Goal: Obtain resource: Obtain resource

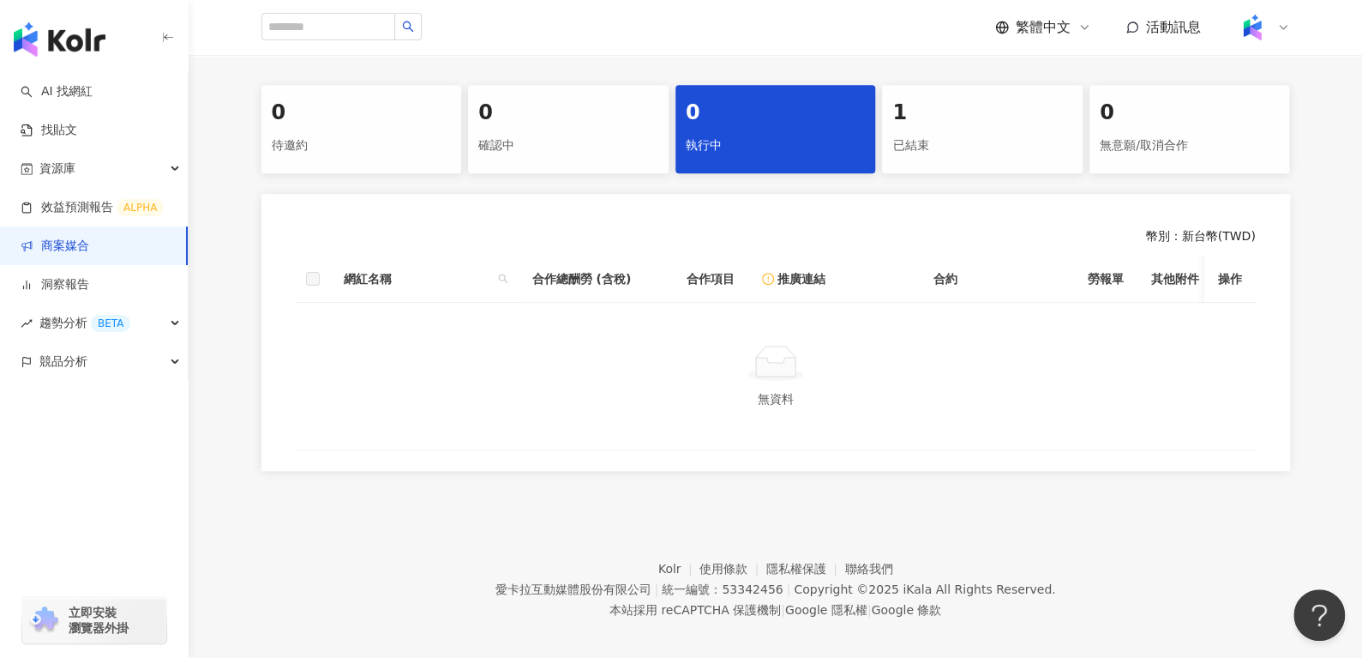
scroll to position [377, 0]
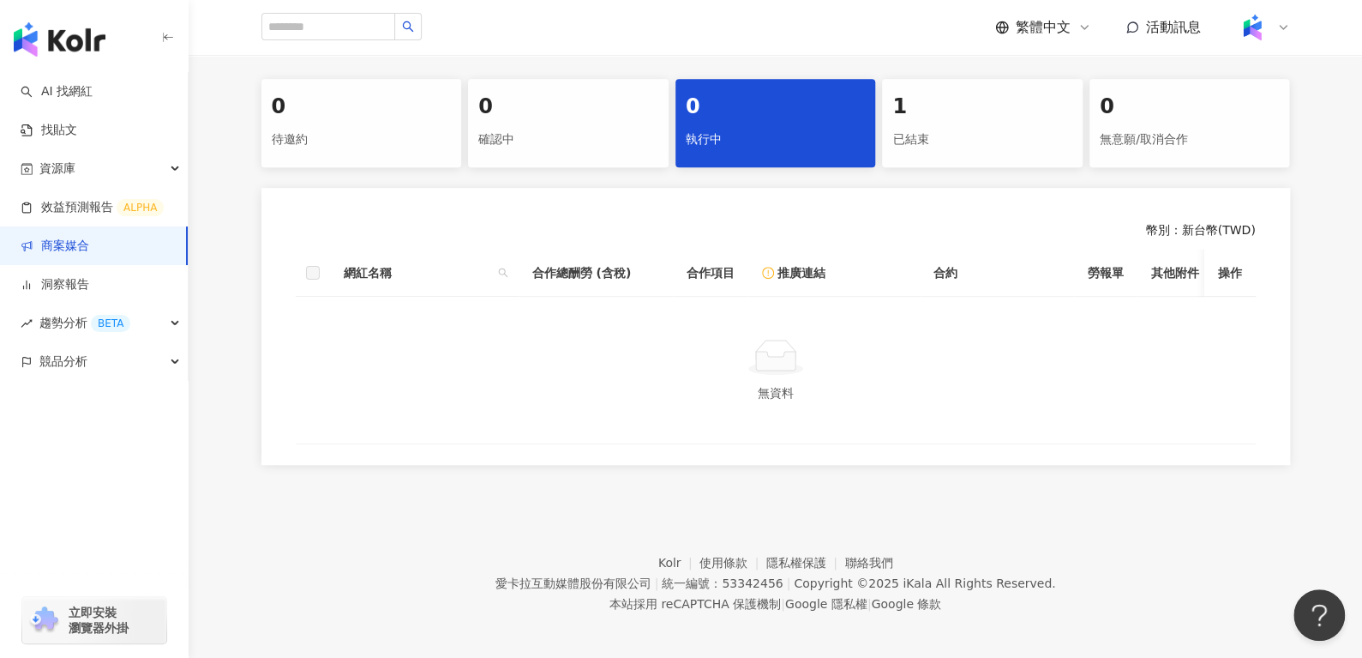
click at [997, 125] on div "已結束" at bounding box center [982, 139] width 180 height 29
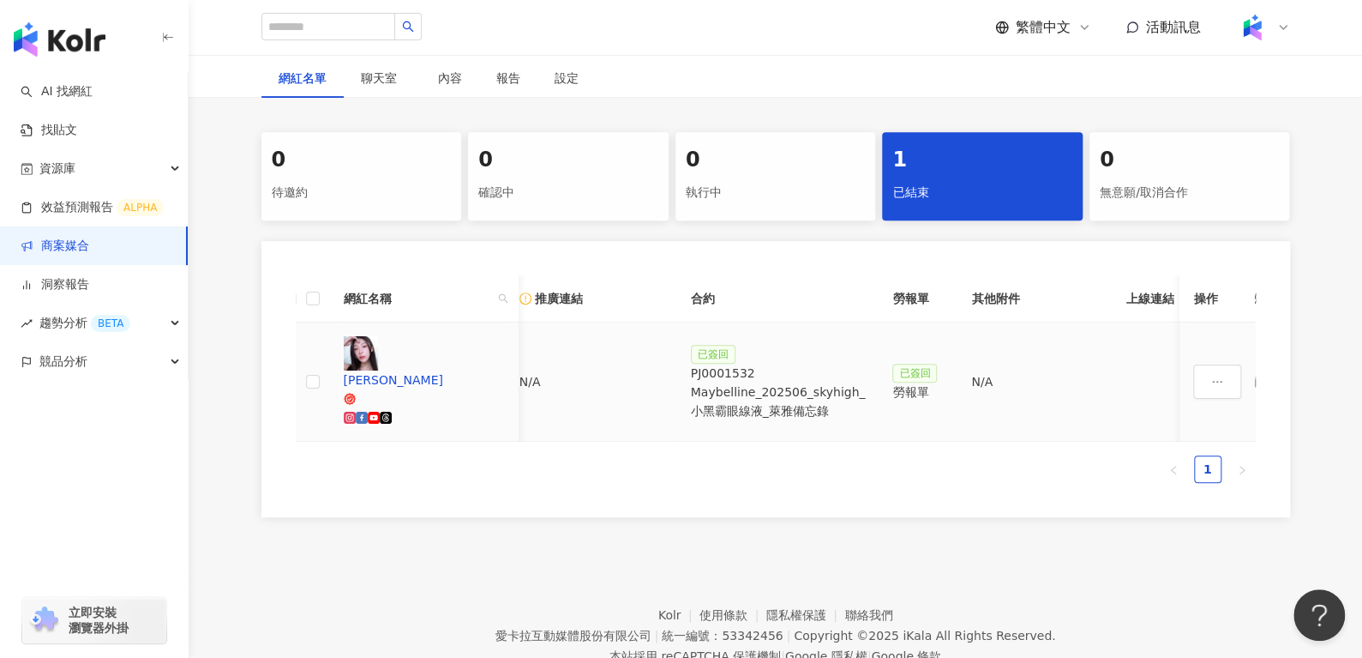
scroll to position [0, 333]
click at [742, 363] on div "PJ0001532 Maybelline_202506_skyhigh_小黑霸眼線液_萊雅備忘錄" at bounding box center [777, 391] width 175 height 57
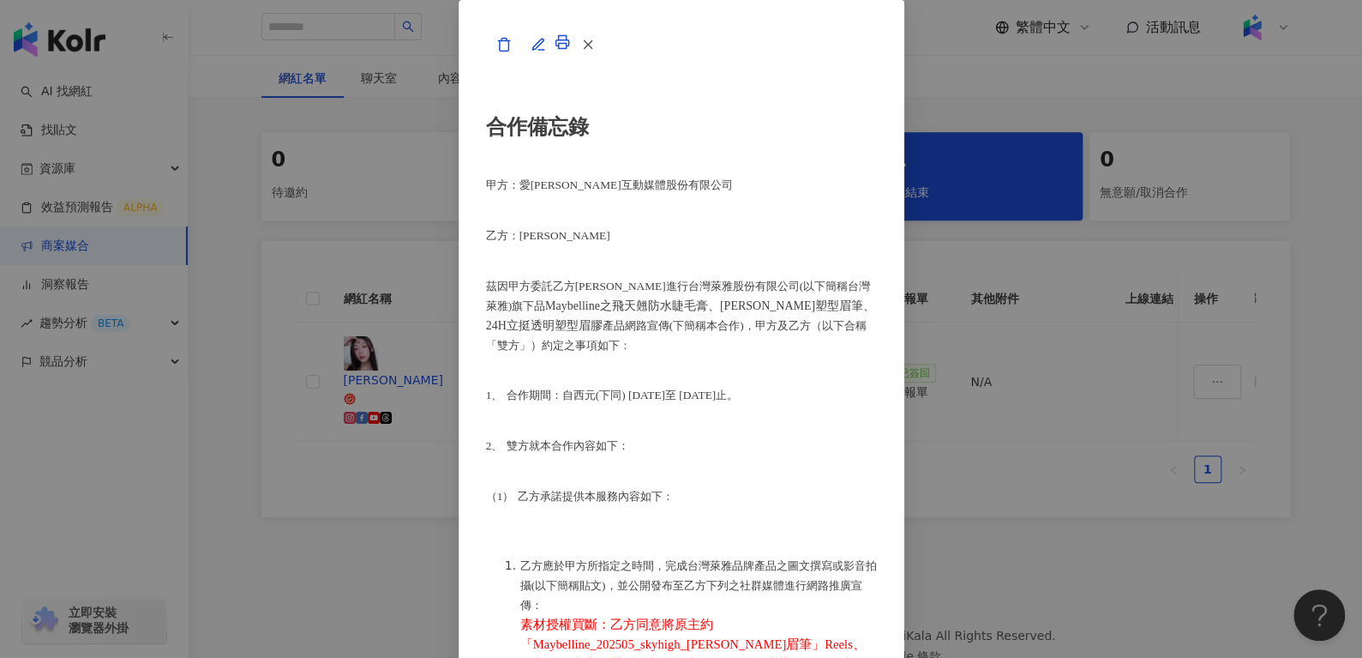
scroll to position [372, 0]
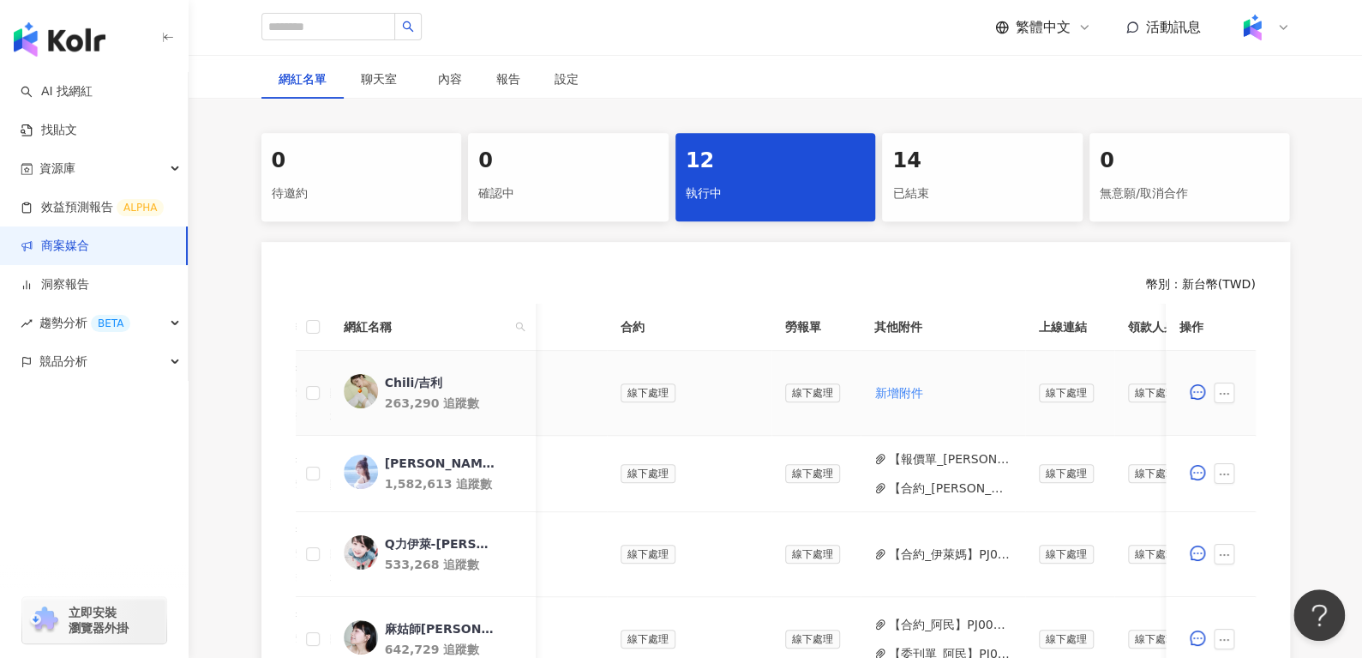
scroll to position [0, 765]
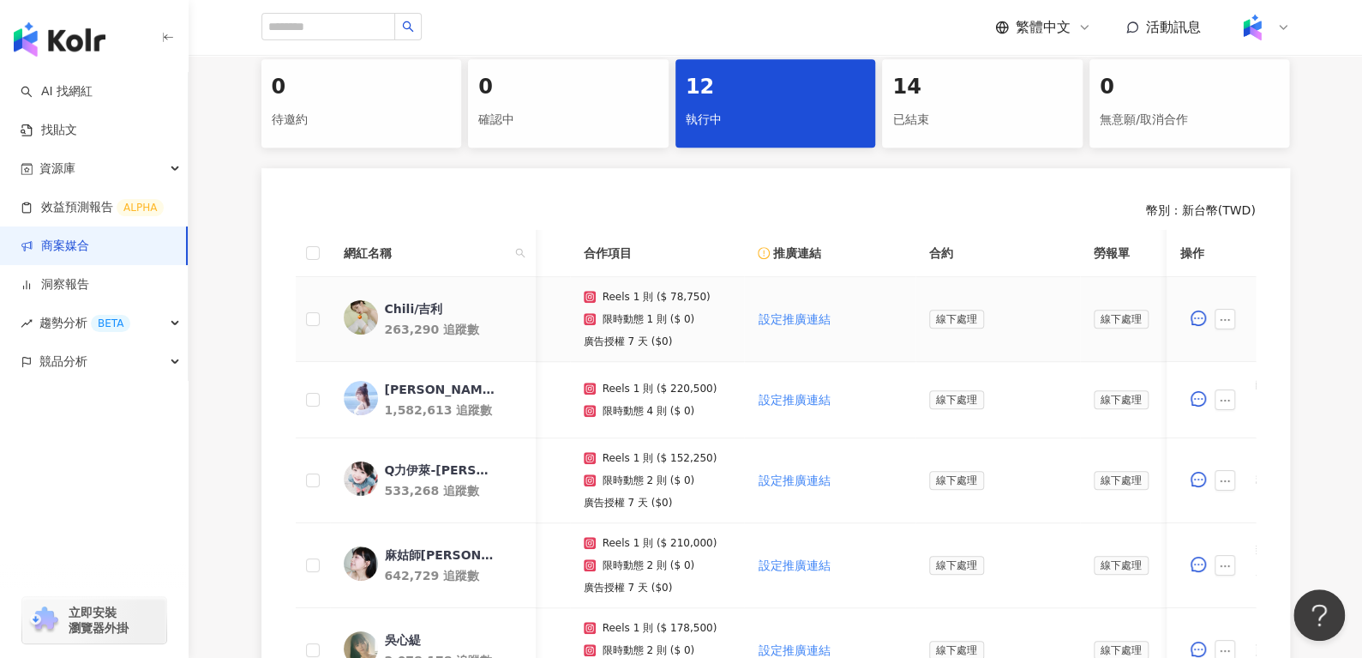
scroll to position [0, 118]
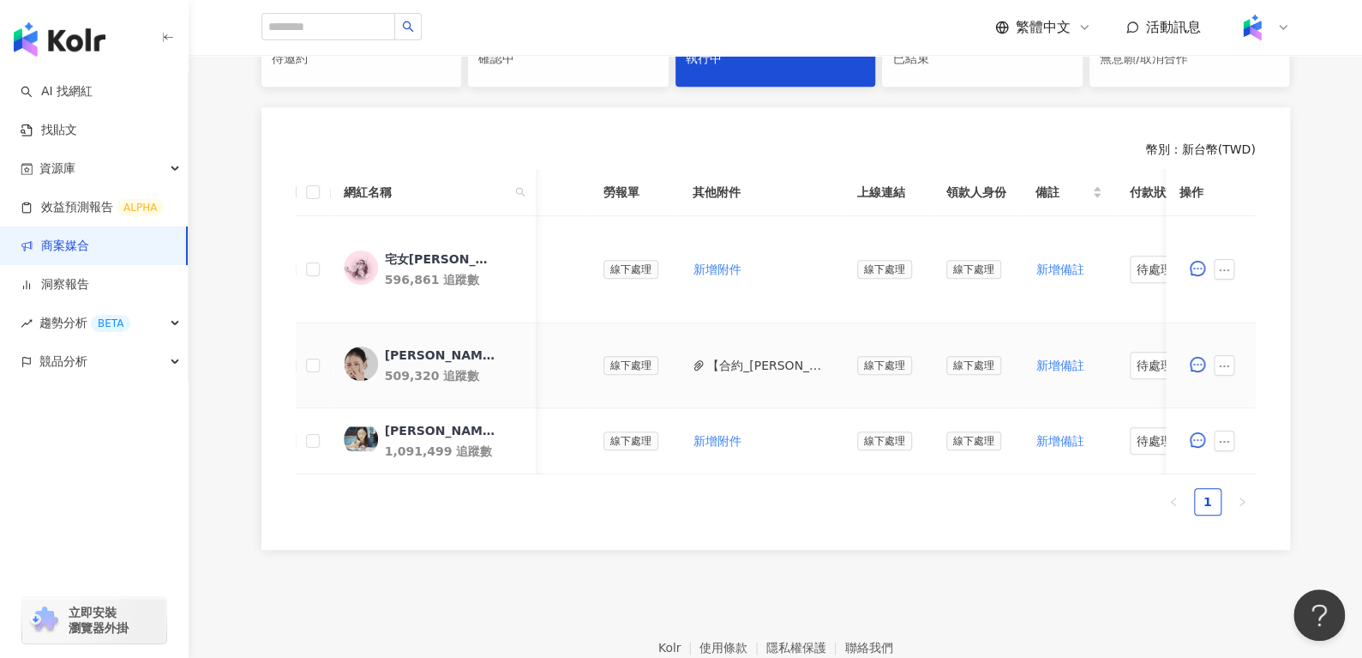
scroll to position [0, 602]
click at [713, 358] on button "【合約_蔡昕言_第二檔】PJ0001245_Loreal_ACD_SKC_Y25_KOL_萊雅合作備忘錄.pdf" at bounding box center [767, 365] width 123 height 19
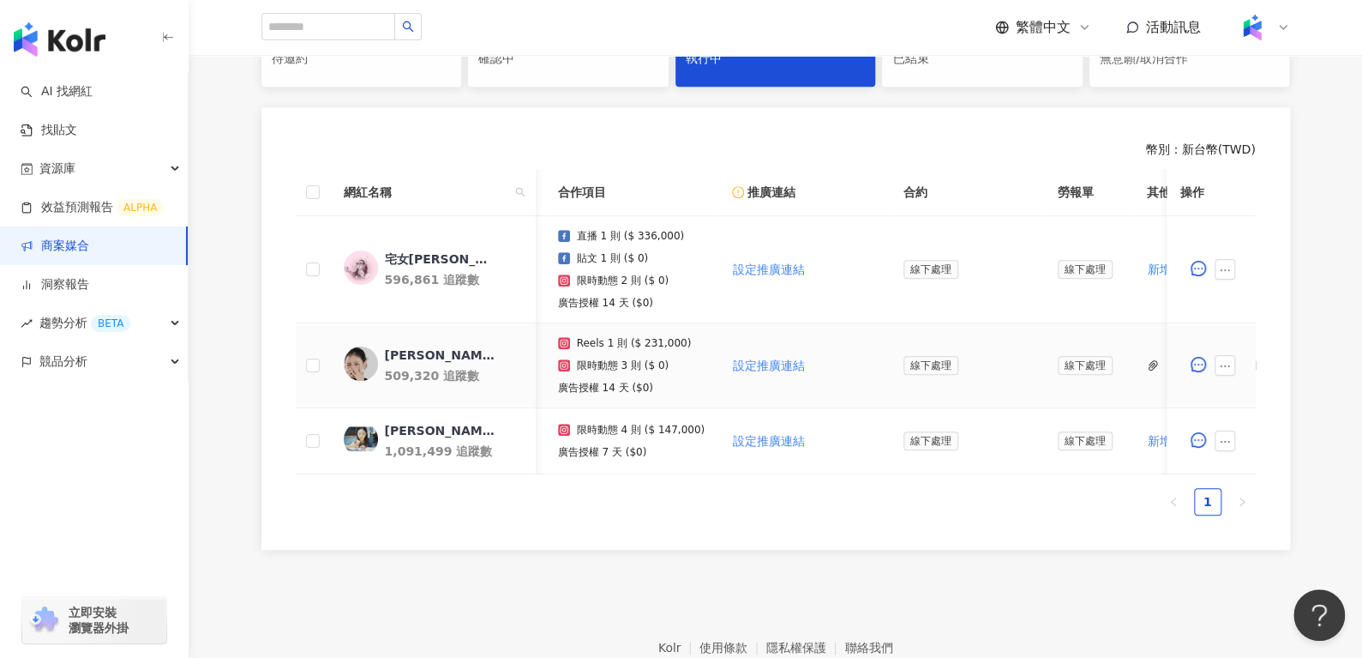
scroll to position [0, 303]
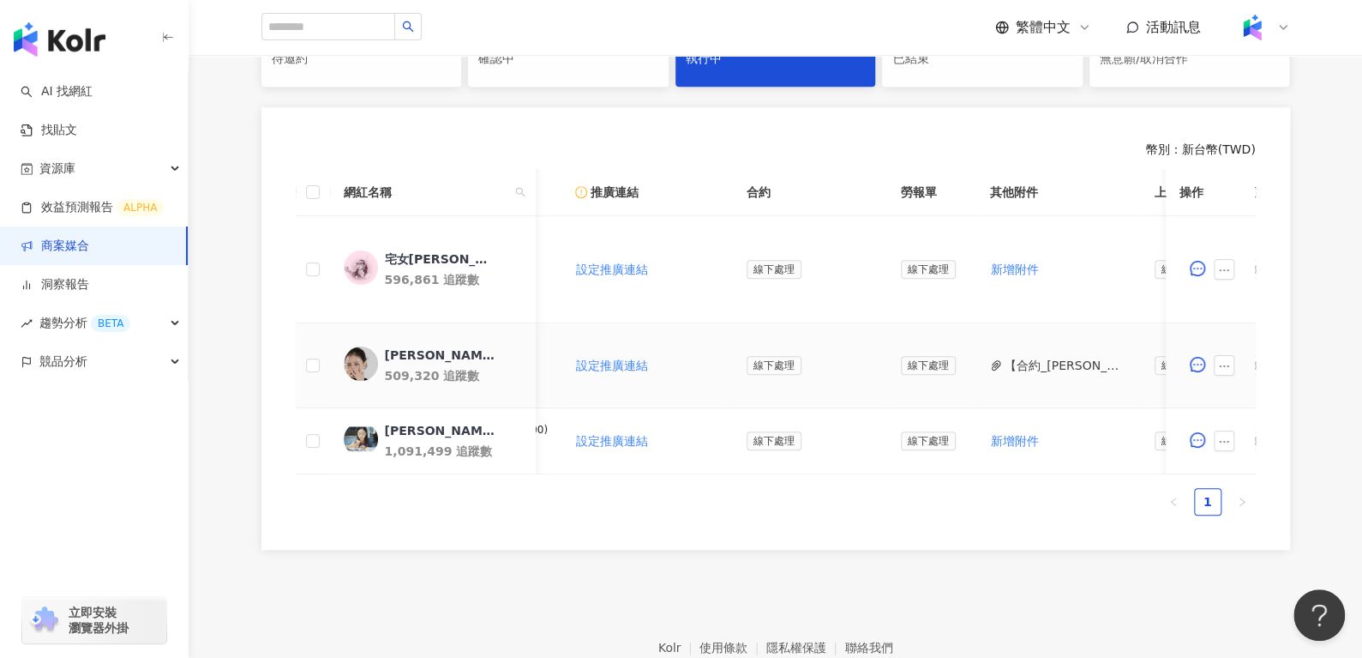
click at [1035, 363] on button "【合約_蔡昕言_第二檔】PJ0001245_Loreal_ACD_SKC_Y25_KOL_萊雅合作備忘錄.pdf" at bounding box center [1066, 365] width 123 height 19
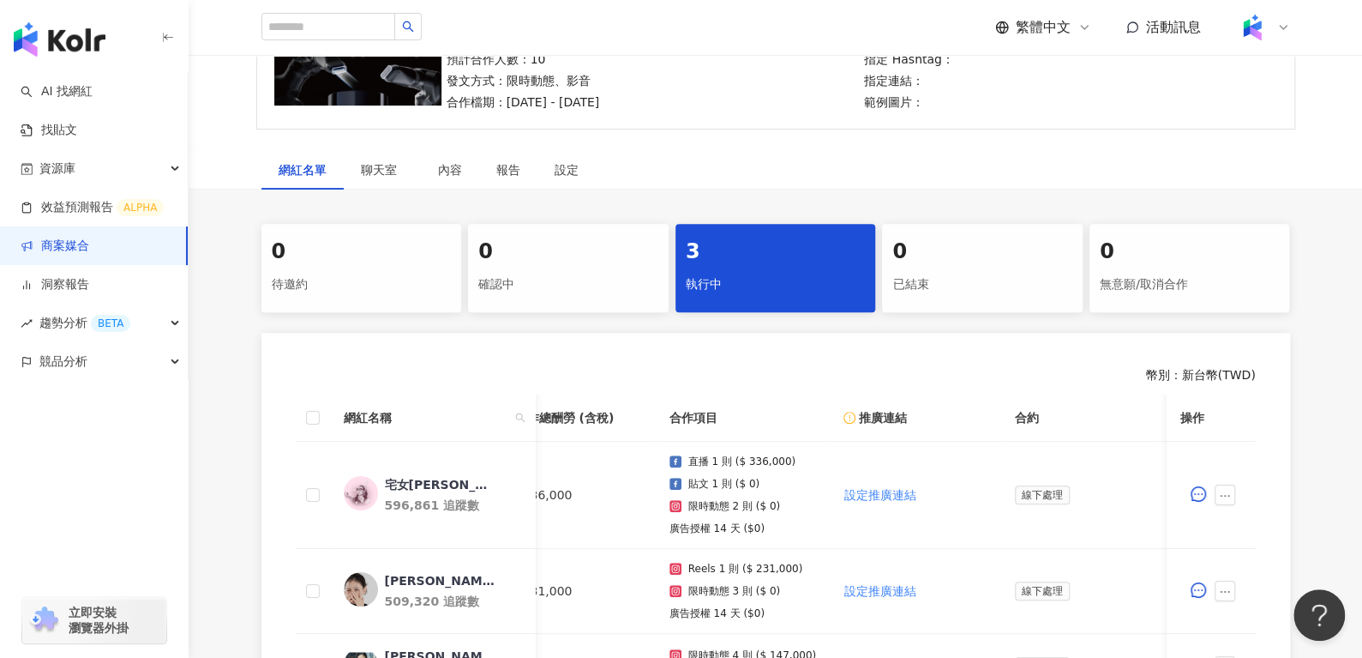
scroll to position [0, 0]
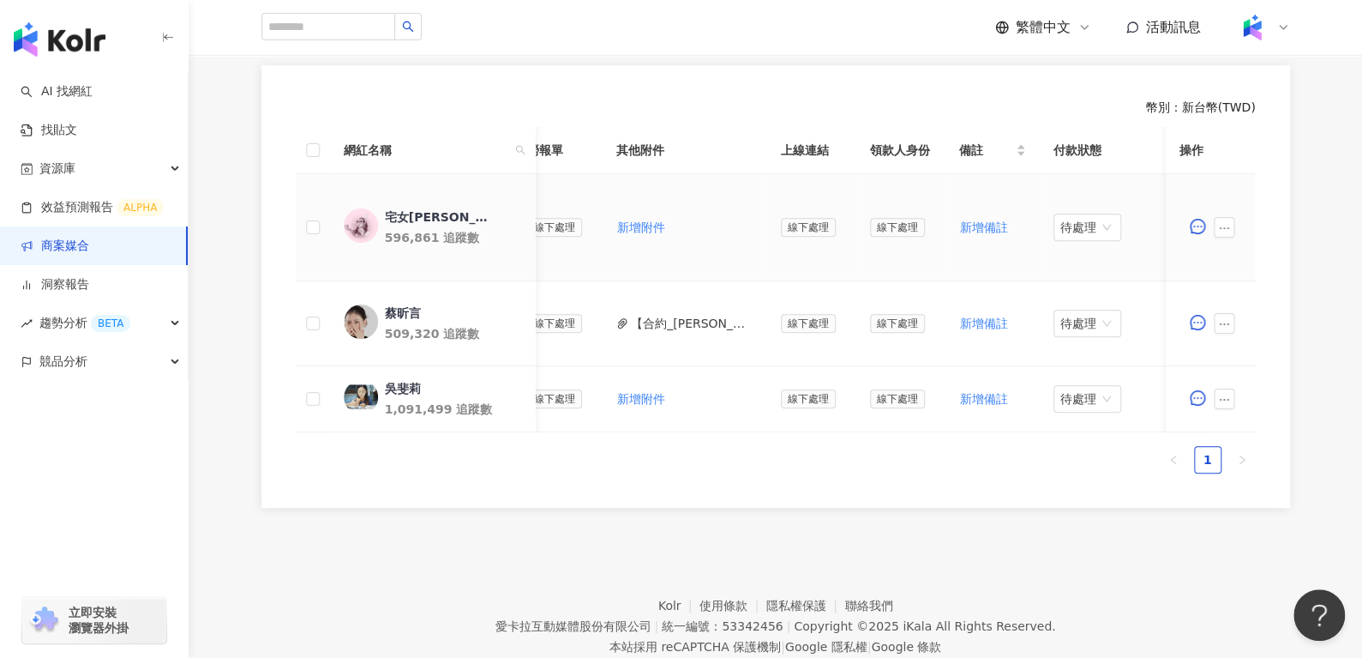
scroll to position [0, 680]
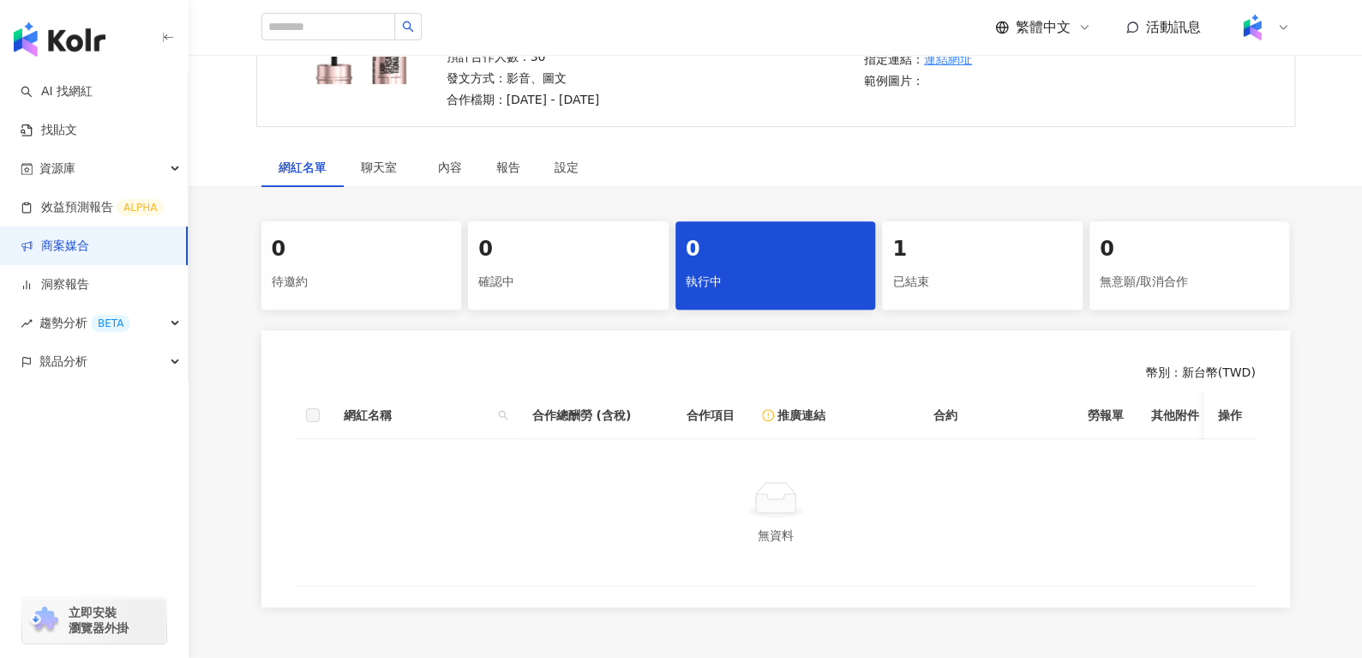
scroll to position [237, 0]
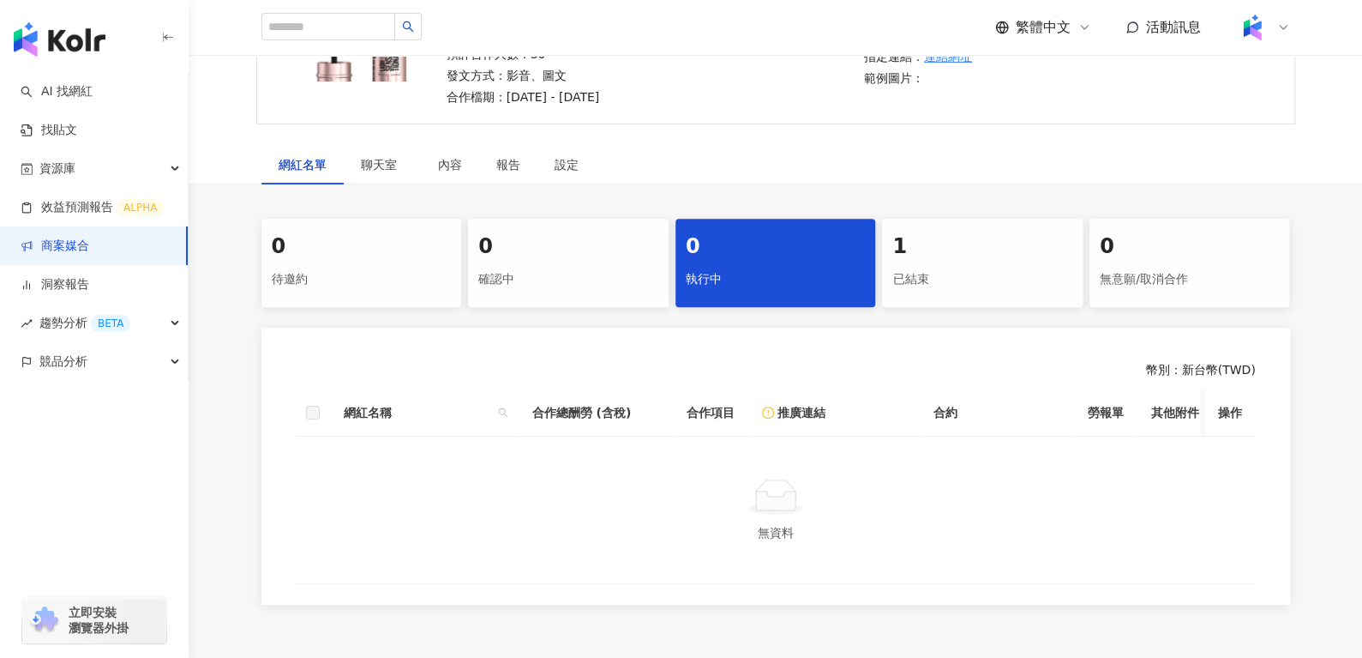
click at [982, 267] on div "已結束" at bounding box center [982, 279] width 180 height 29
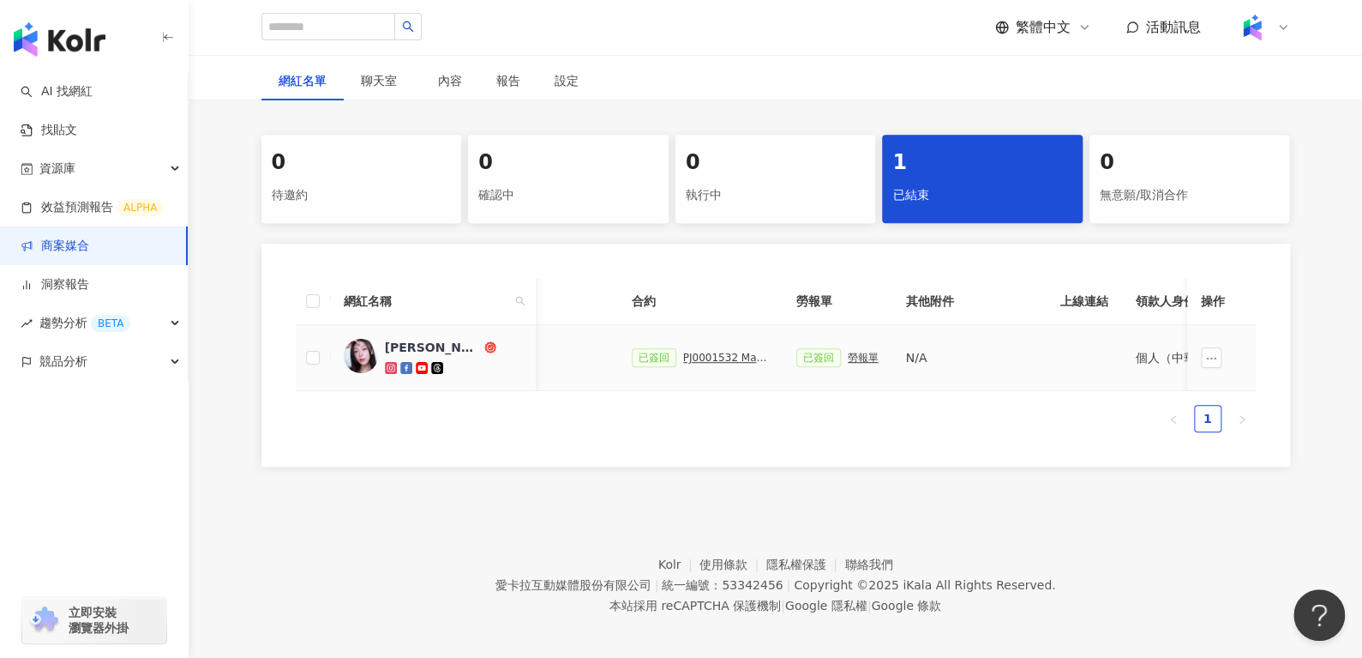
scroll to position [0, 393]
click at [709, 351] on div "PJ0001532 Maybelline_202506_skyhigh_小黑霸眼線液_萊雅備忘錄" at bounding box center [723, 357] width 86 height 12
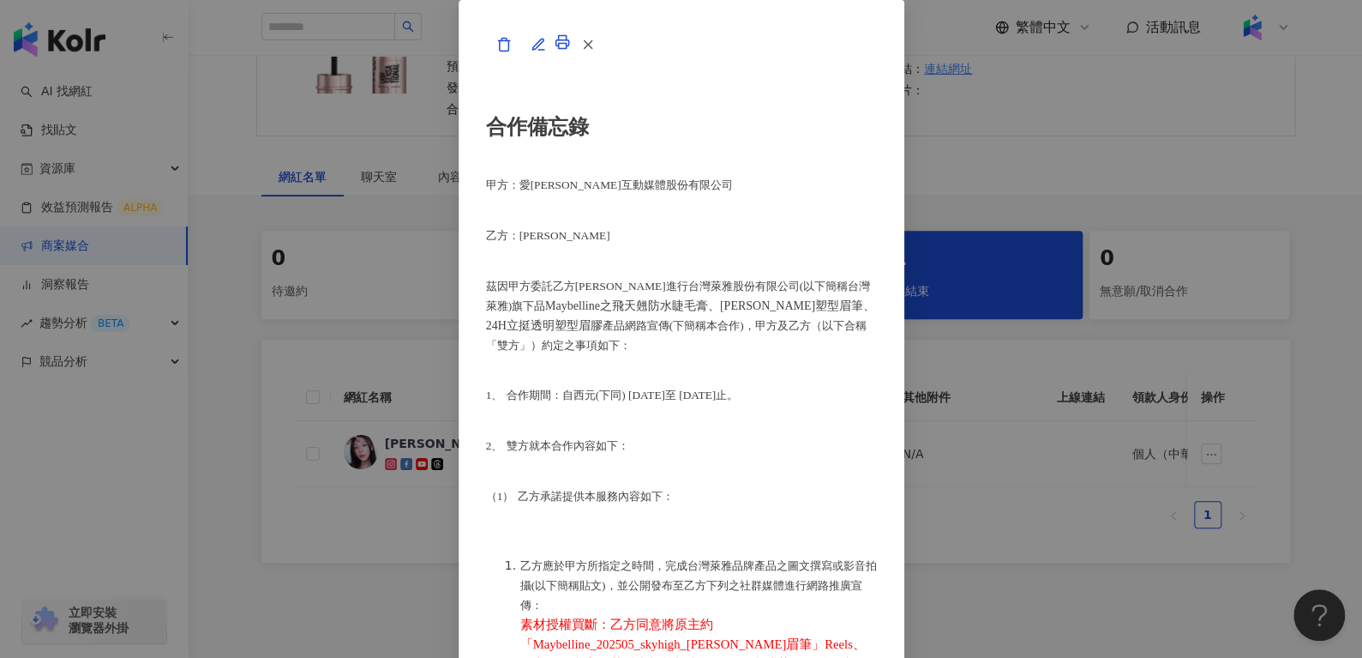
scroll to position [226, 0]
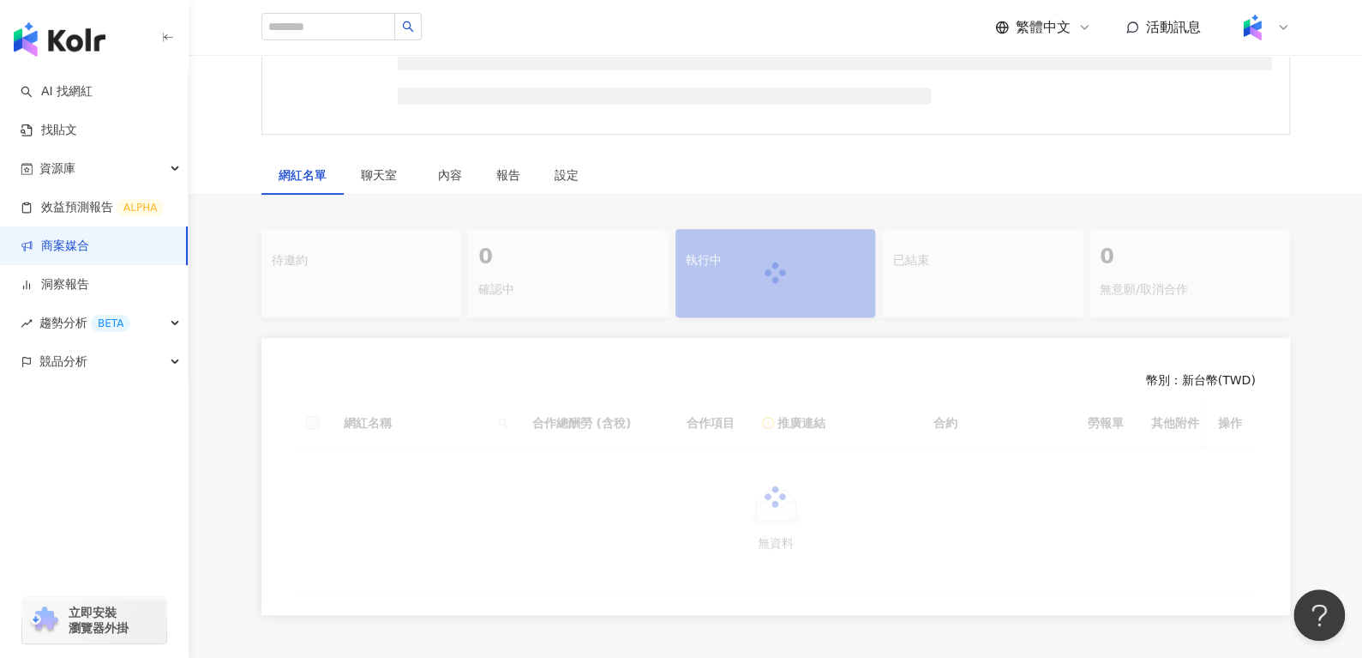
scroll to position [359, 0]
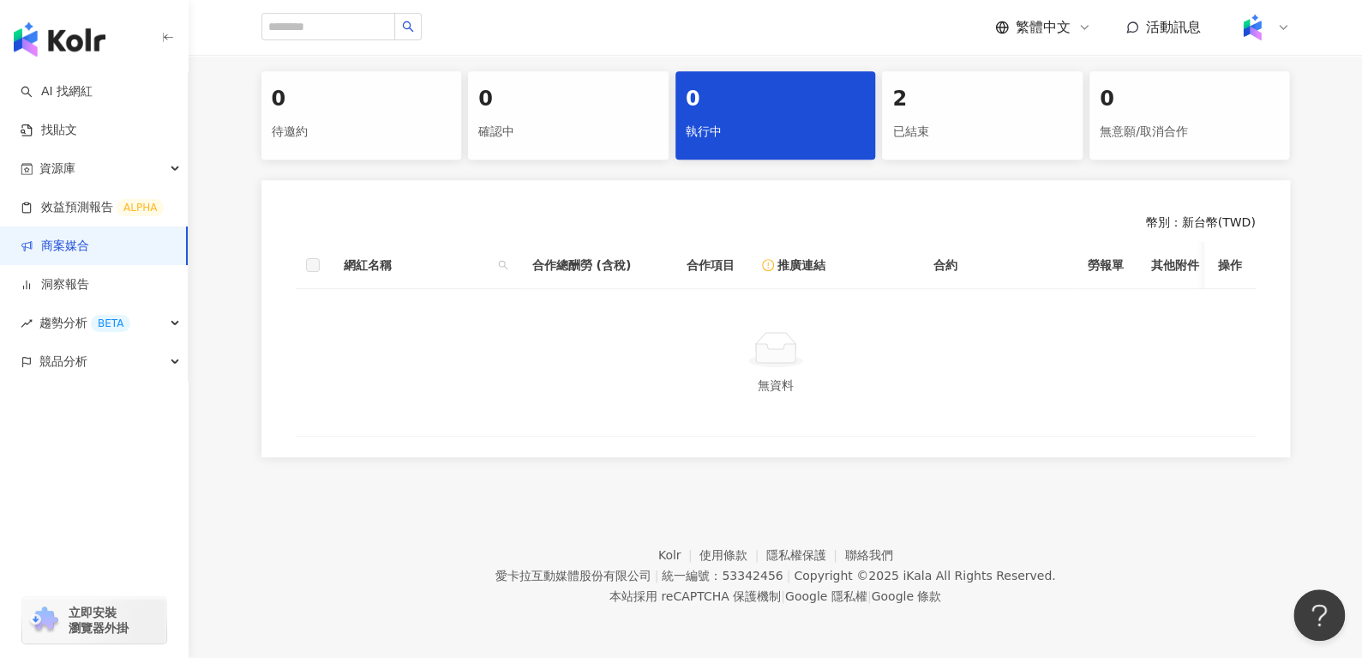
click at [990, 85] on div "2" at bounding box center [982, 99] width 180 height 29
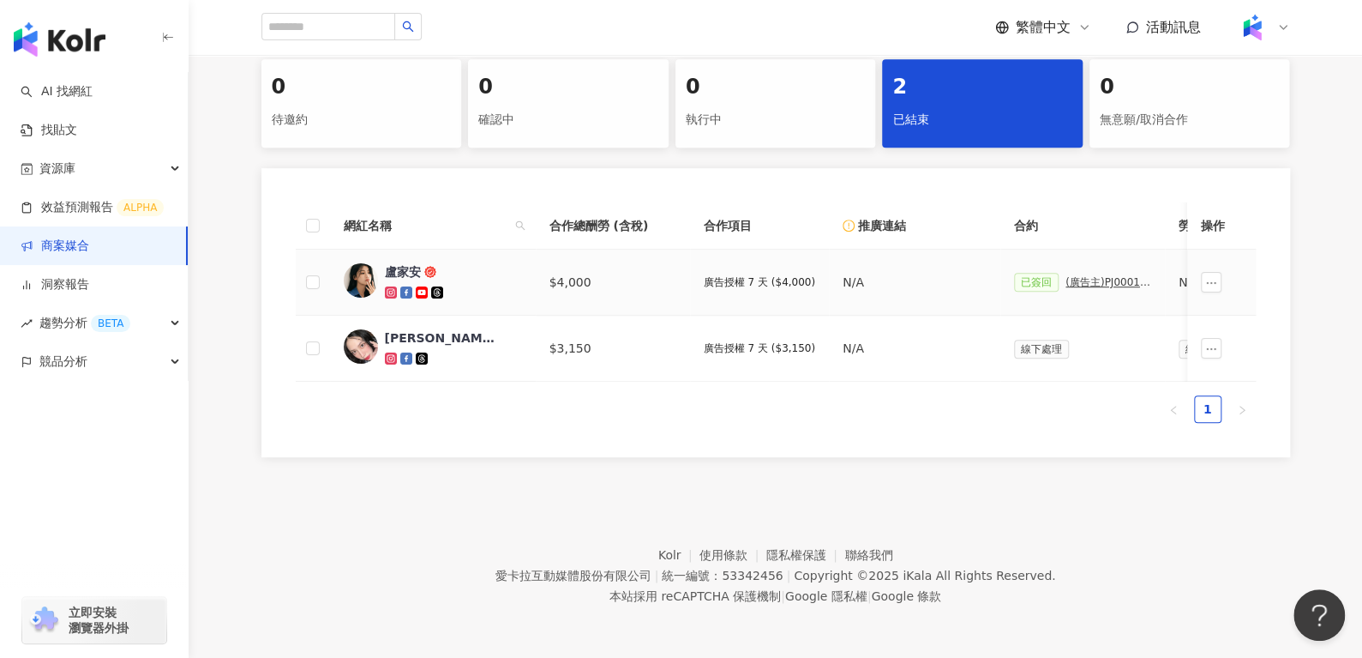
scroll to position [0, 315]
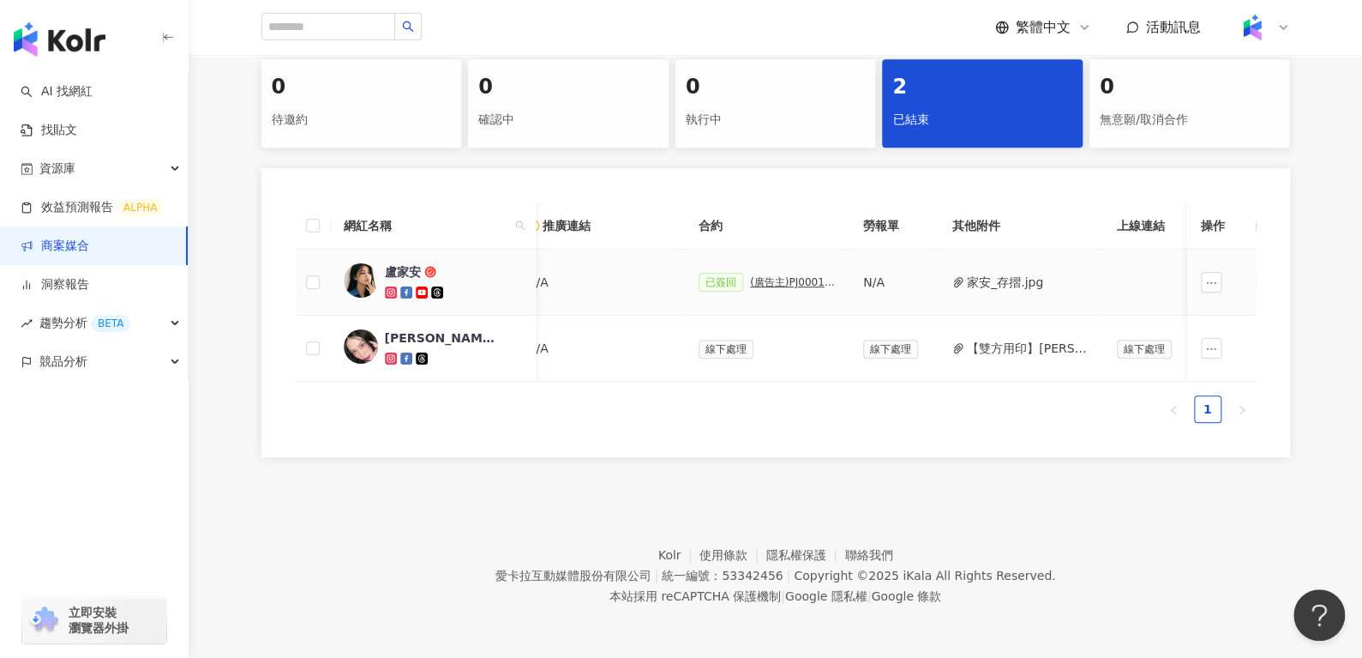
click at [766, 283] on div "(廣告主)PJ0001414 淬萃整合行銷_Zespri_202503_活動確認單" at bounding box center [793, 282] width 86 height 12
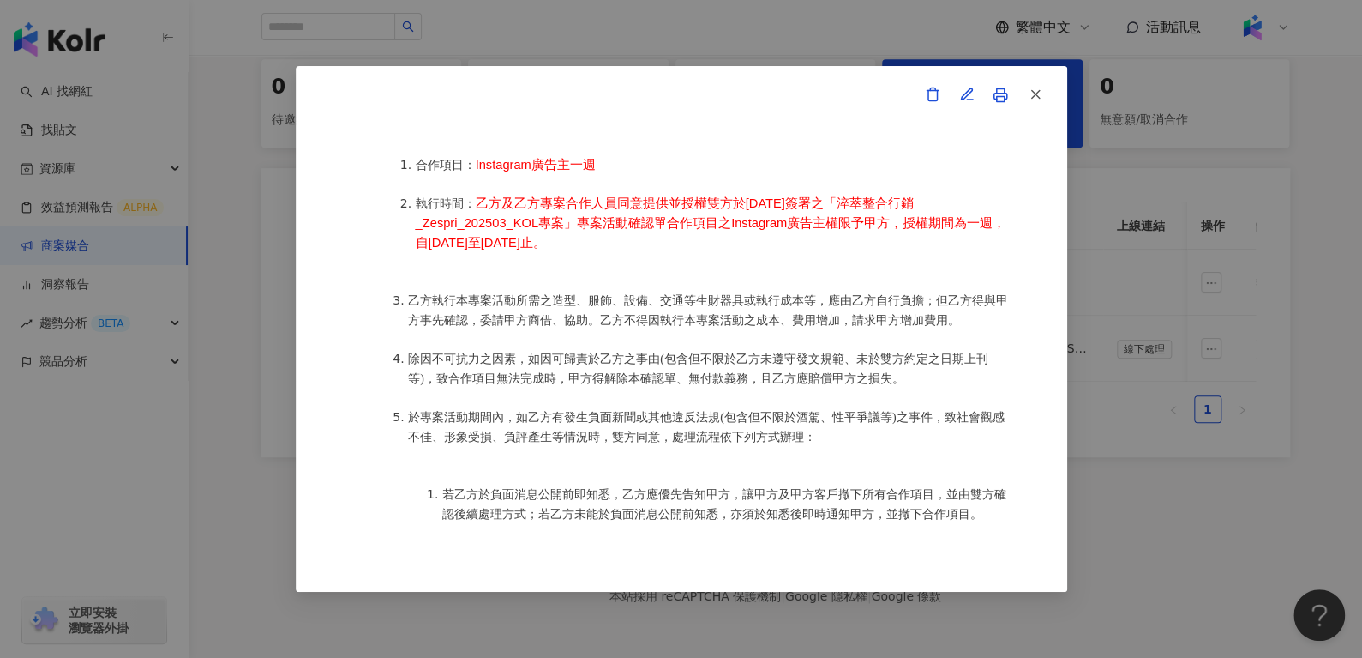
scroll to position [832, 0]
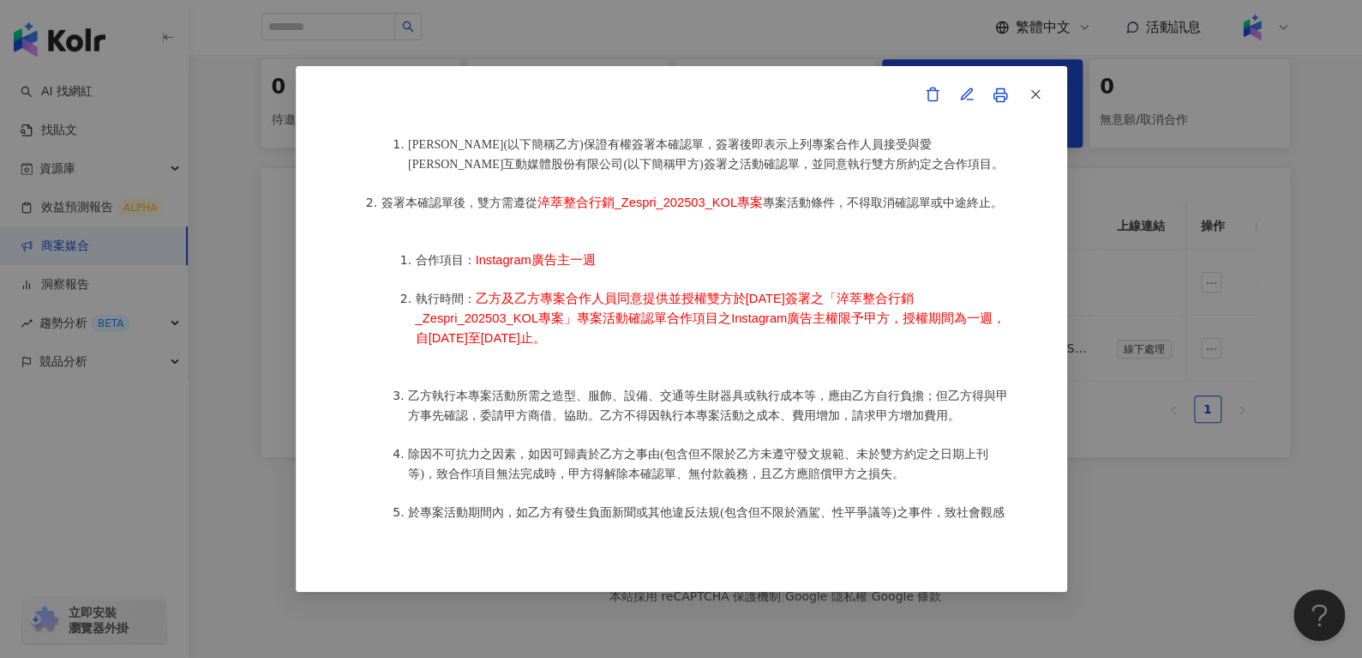
drag, startPoint x: 475, startPoint y: 284, endPoint x: 635, endPoint y: 326, distance: 165.7
click at [635, 326] on li "執行時間： 乙方及乙方專案合作人員同意提供並授權雙方於2025年4月11日簽署之「 淬萃整合行銷_Zespri_202503_KOL專案 」專案活動確認單合作…" at bounding box center [716, 318] width 600 height 59
copy li "乙方及乙方專案合作人員同意提供並授權雙方於2025年4月11日簽署之「 淬萃整合行銷_Zespri_202503_KOL專案 」專案活動確認單合作項目之Ins…"
drag, startPoint x: 586, startPoint y: 248, endPoint x: 509, endPoint y: 346, distance: 124.7
click at [509, 346] on ol "合作項目： Instagram廣告主一週 執行時間： 乙方及乙方專案合作人員同意提供並授權雙方於2025年4月11日簽署之「 淬萃整合行銷_Zespri_20…" at bounding box center [698, 298] width 634 height 135
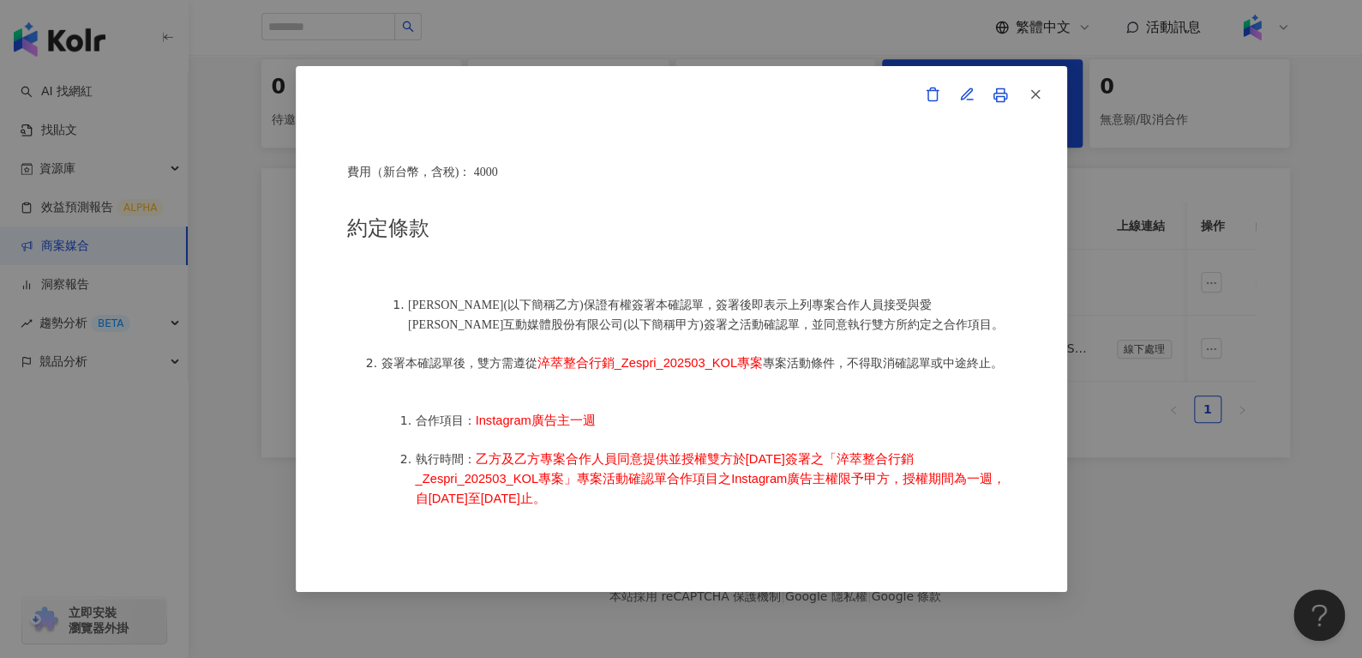
scroll to position [667, 0]
